Goal: Find specific page/section: Find specific page/section

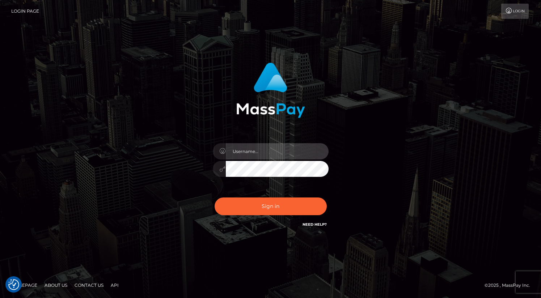
click at [275, 158] on input "text" at bounding box center [277, 151] width 103 height 16
type input "oli.fanvue"
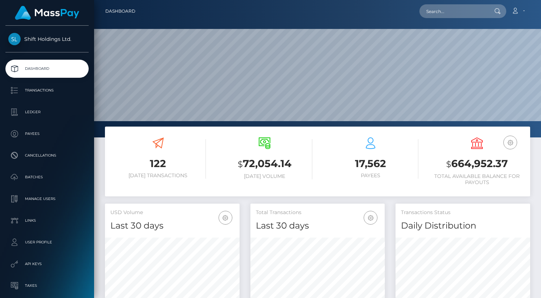
scroll to position [128, 135]
click at [461, 13] on input "text" at bounding box center [454, 11] width 68 height 14
paste input "pa_sith_thea@icloud.com"
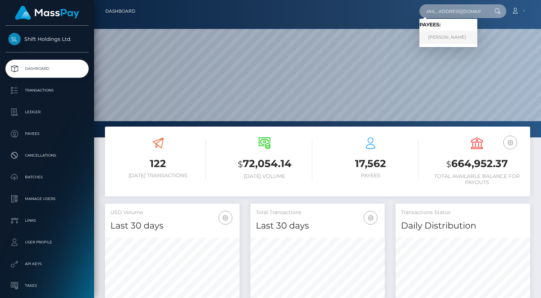
type input "pa_sith_thea@icloud.com"
click at [464, 39] on link "LUCIE-ANNE MASSE LAMOUREUX" at bounding box center [449, 37] width 58 height 13
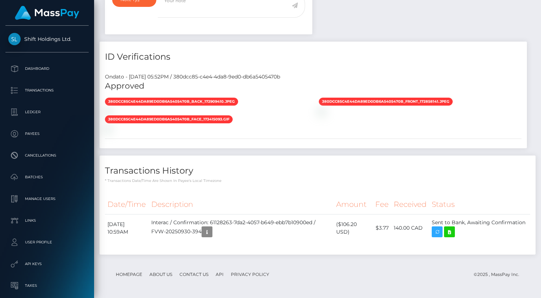
scroll to position [524, 0]
